Goal: Task Accomplishment & Management: Use online tool/utility

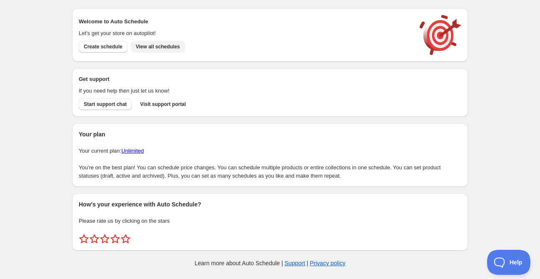
click at [143, 48] on span "View all schedules" at bounding box center [158, 46] width 44 height 7
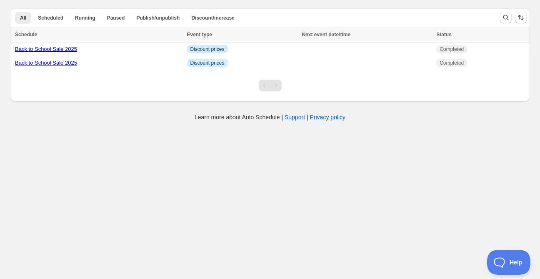
click at [67, 48] on link "Back to School Sale 2025" at bounding box center [46, 49] width 62 height 6
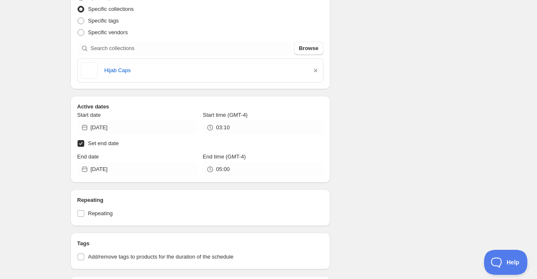
scroll to position [45, 0]
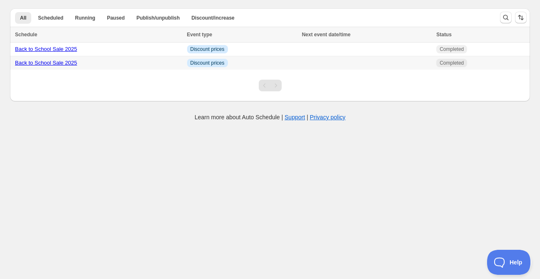
click at [52, 65] on link "Back to School Sale 2025" at bounding box center [46, 63] width 62 height 6
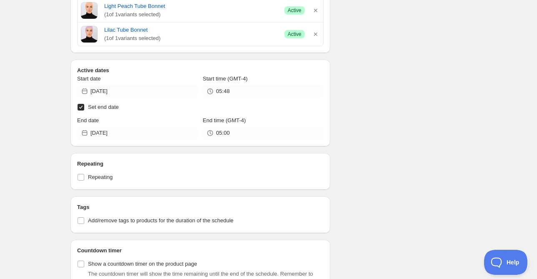
scroll to position [993, 0]
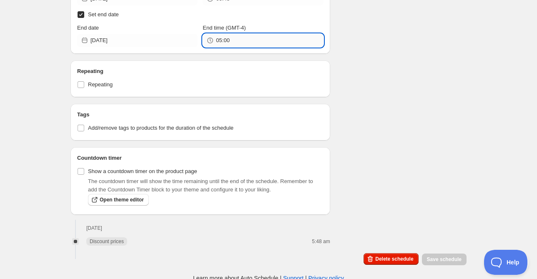
click at [289, 40] on input "05:00" at bounding box center [269, 40] width 107 height 13
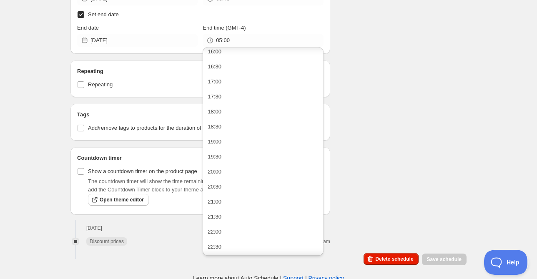
scroll to position [484, 0]
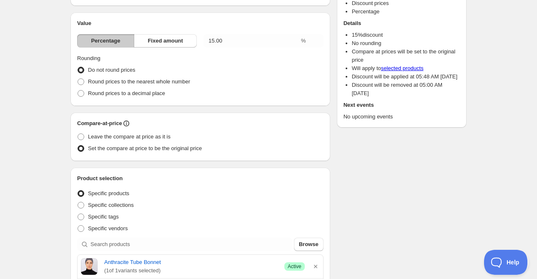
scroll to position [93, 0]
